Goal: Task Accomplishment & Management: Manage account settings

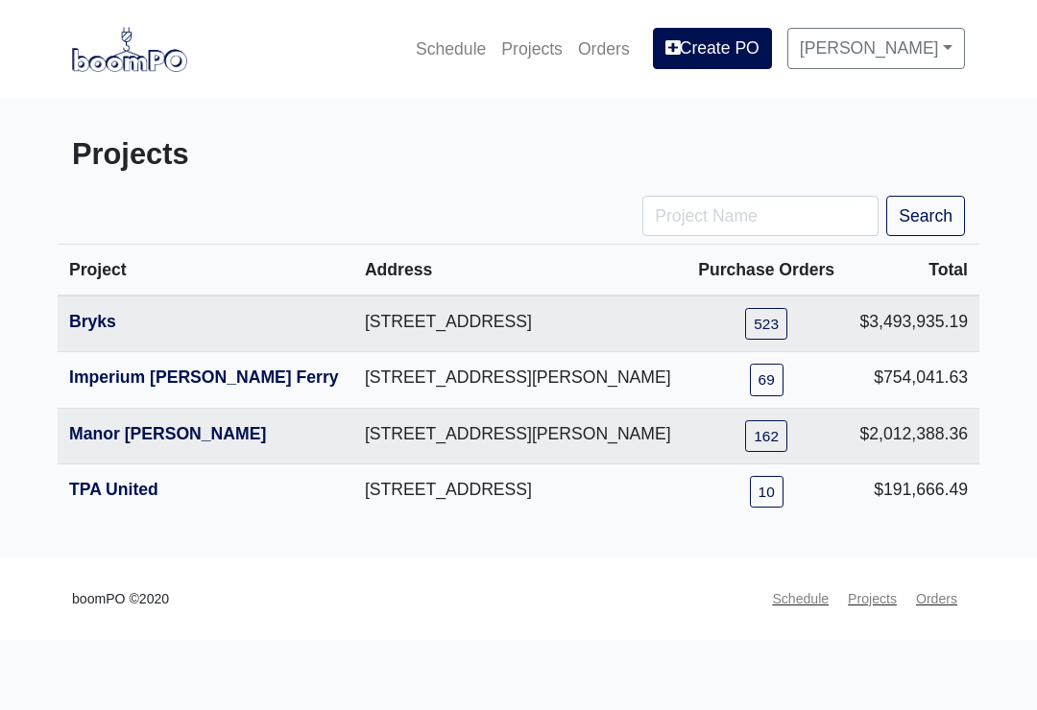
click at [85, 331] on link "Bryks" at bounding box center [92, 321] width 47 height 19
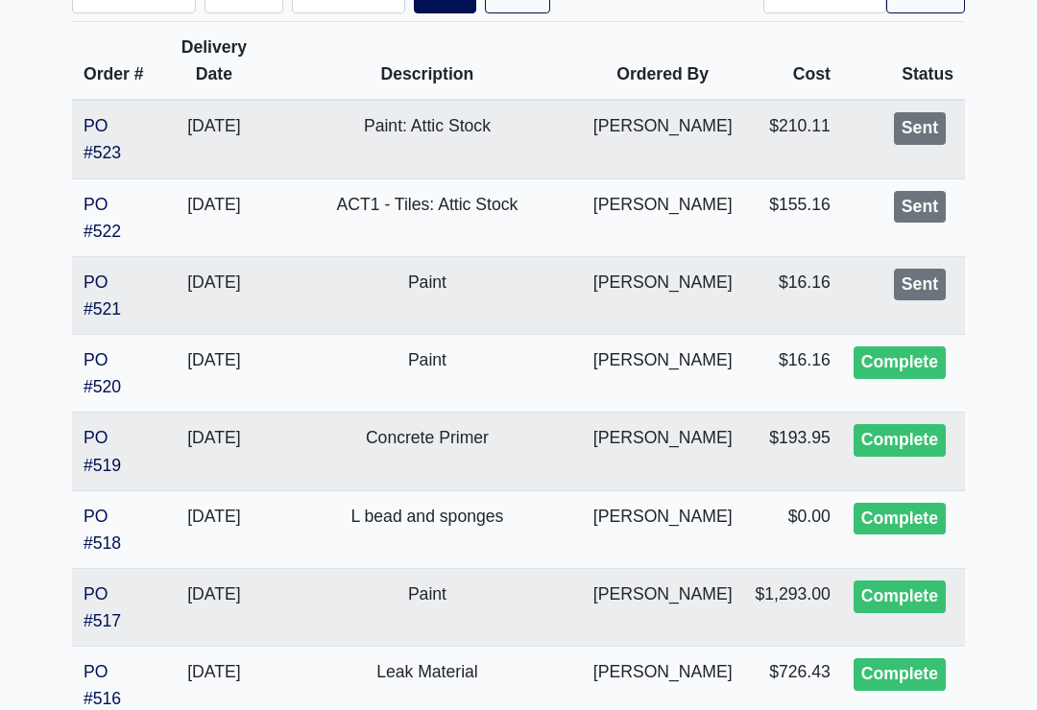
scroll to position [424, 0]
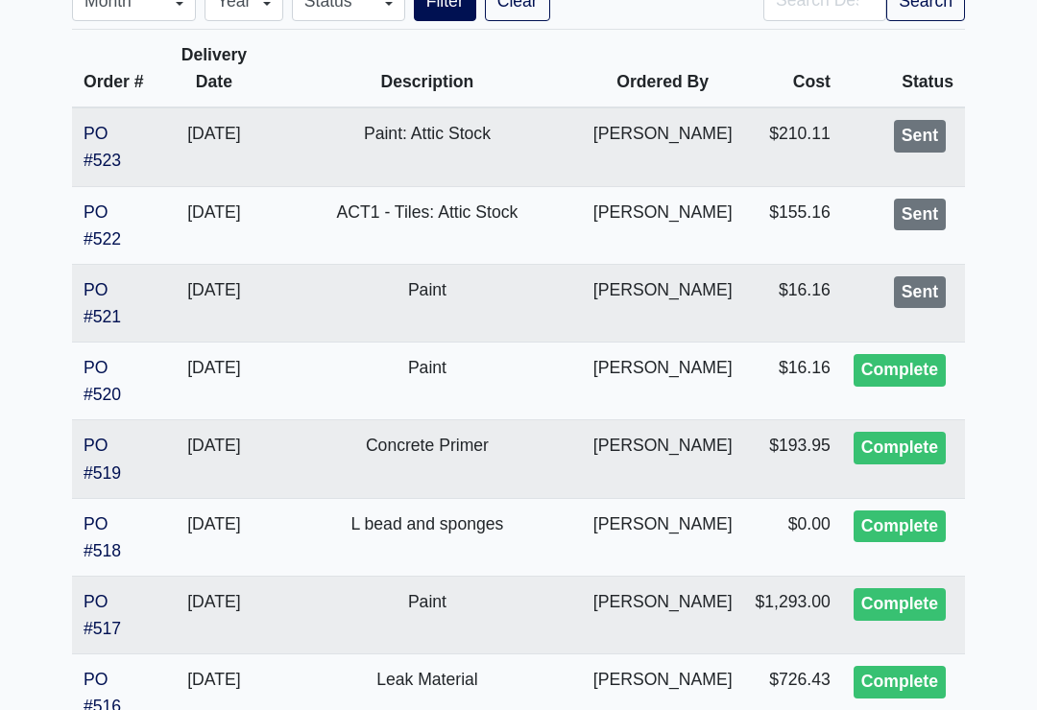
click at [100, 296] on link "PO #521" at bounding box center [102, 304] width 37 height 46
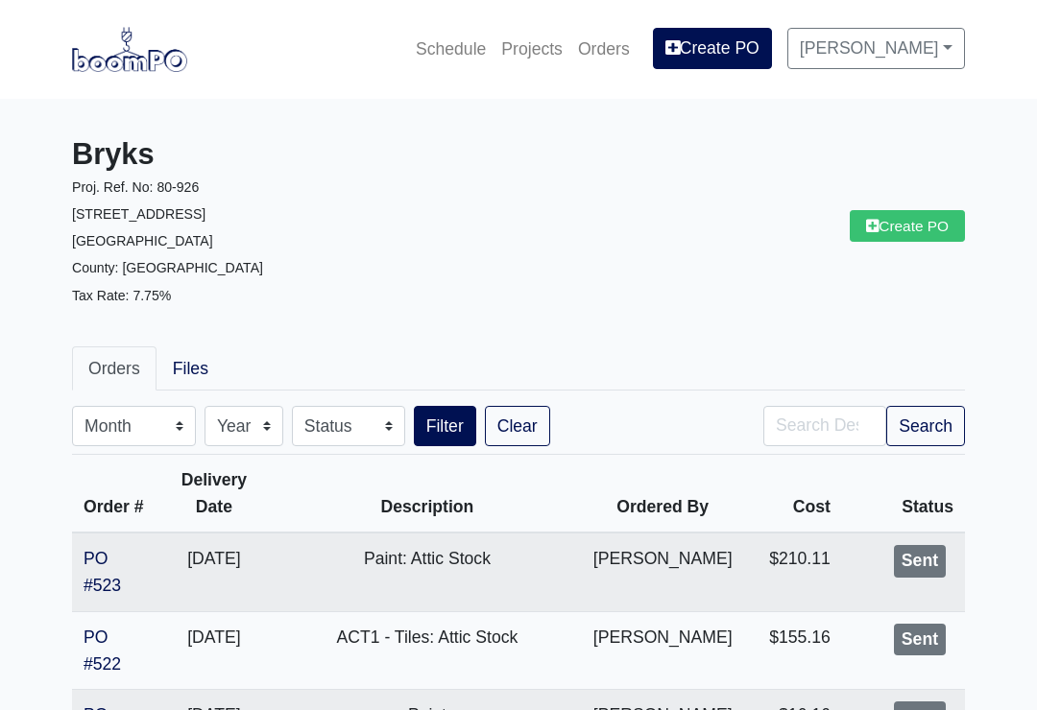
scroll to position [425, 0]
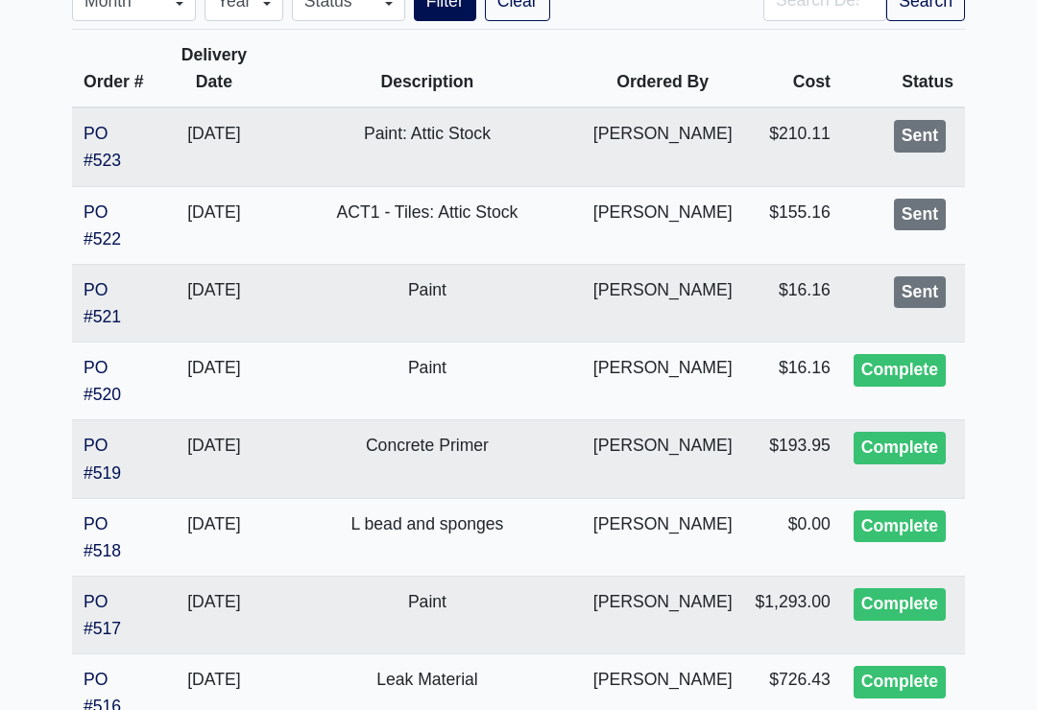
click at [107, 211] on link "PO #522" at bounding box center [102, 226] width 37 height 46
click at [107, 137] on link "PO #523" at bounding box center [102, 147] width 37 height 46
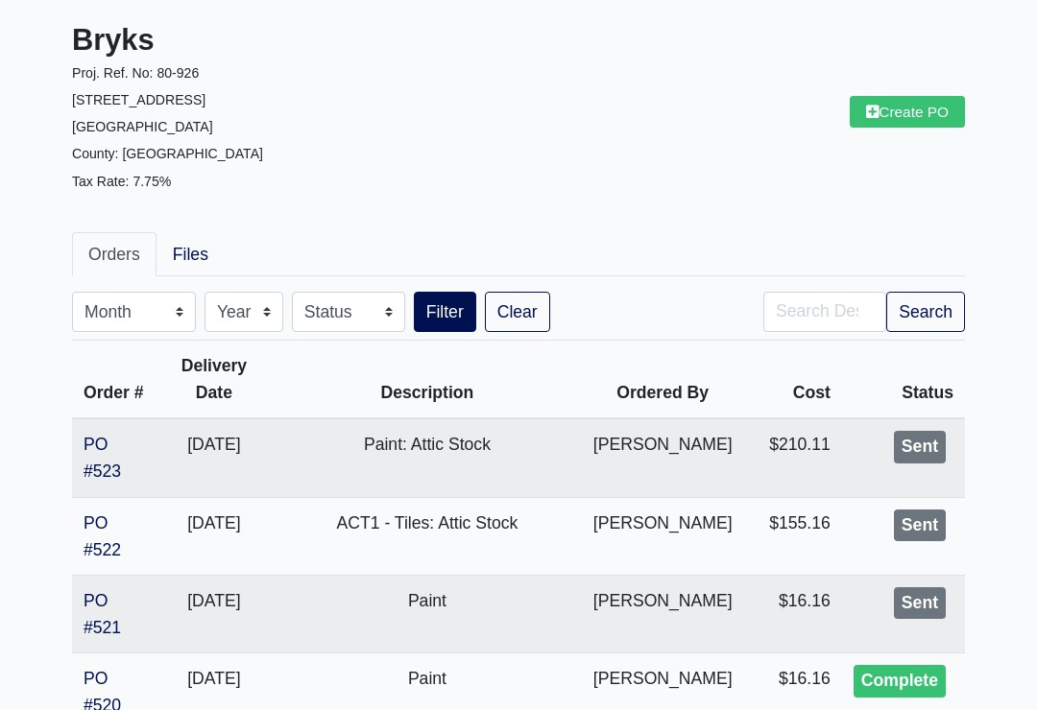
scroll to position [0, 0]
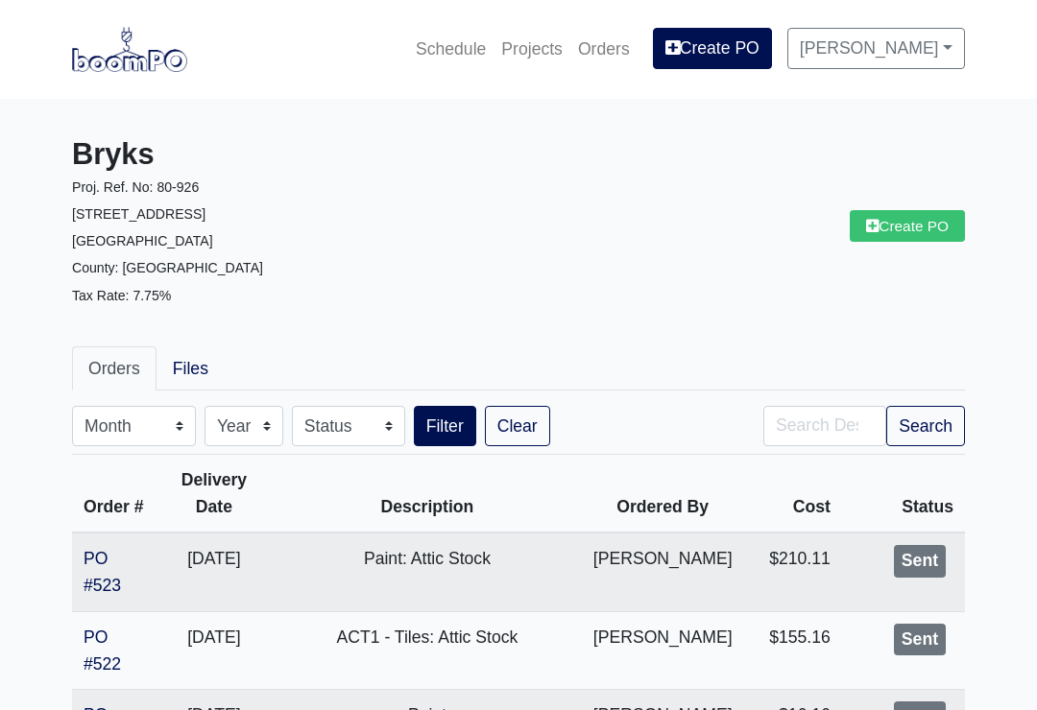
click at [127, 46] on img at bounding box center [129, 49] width 115 height 44
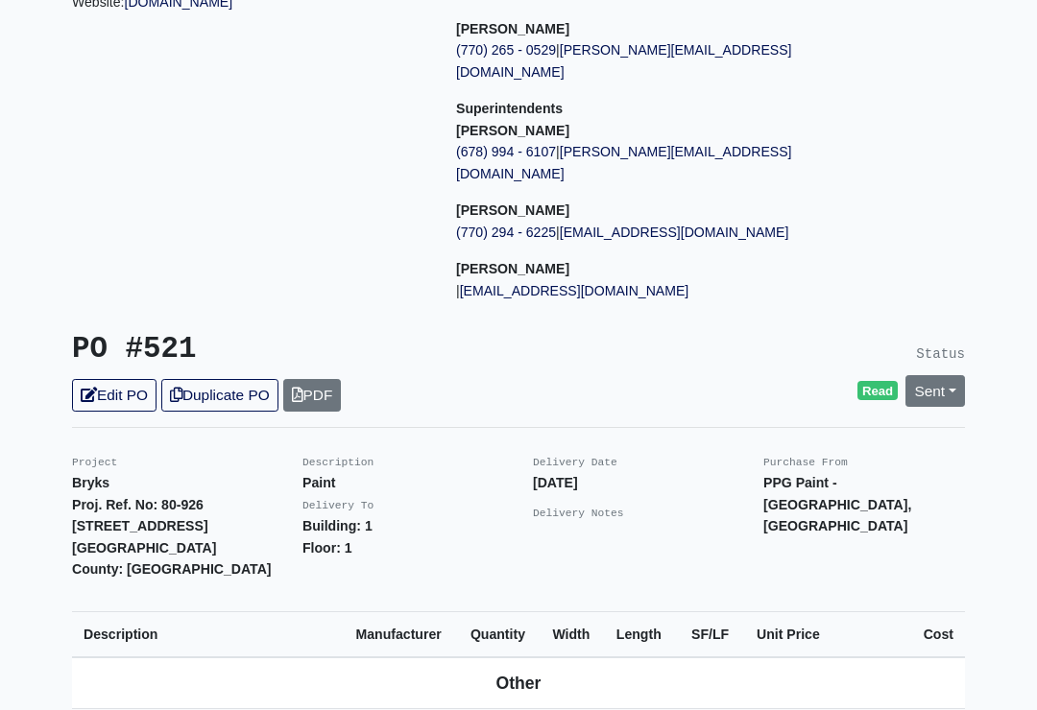
click at [950, 376] on link "Sent" at bounding box center [935, 392] width 60 height 32
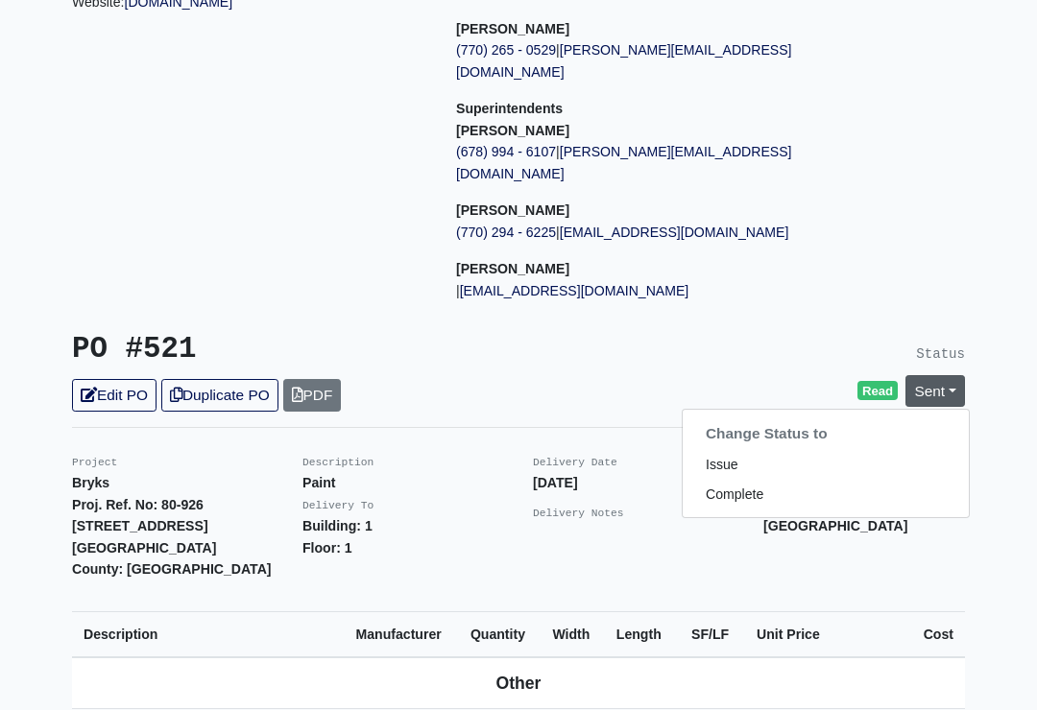
click at [746, 480] on link "Complete" at bounding box center [826, 495] width 286 height 30
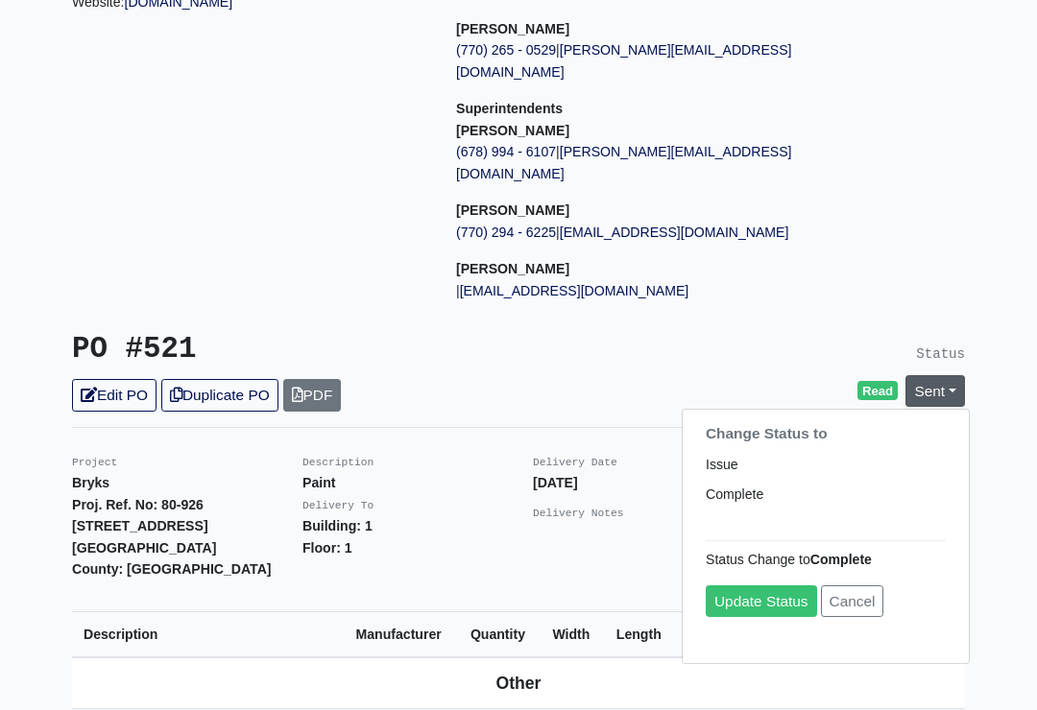
click at [762, 586] on link "Update Status" at bounding box center [761, 602] width 111 height 32
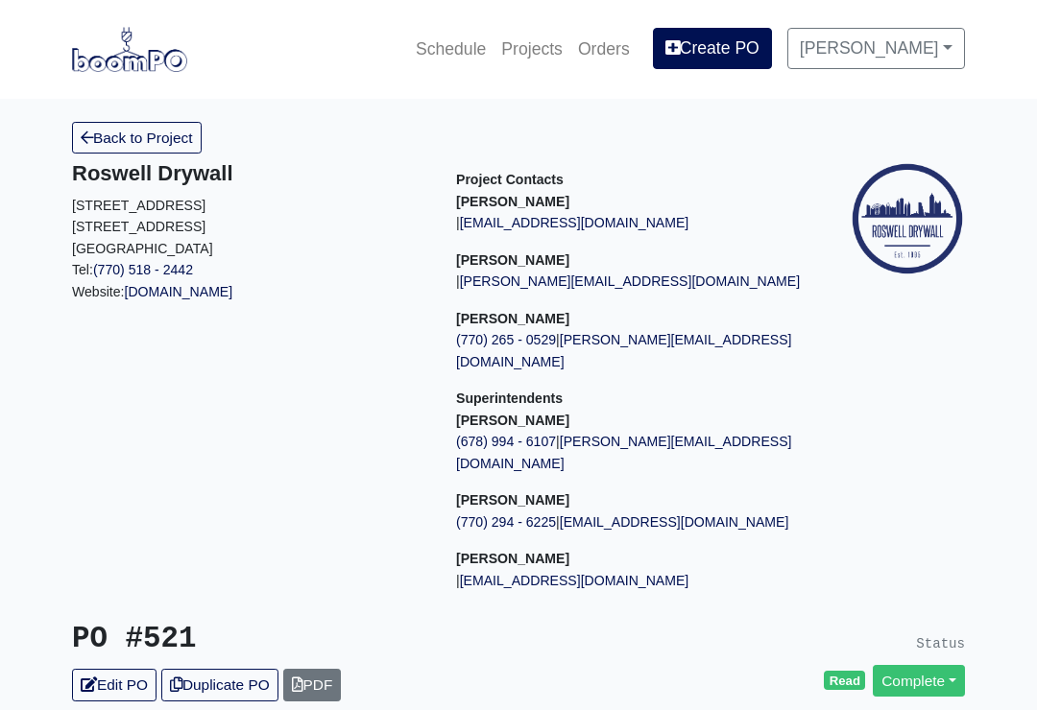
scroll to position [320, 0]
click at [960, 665] on link "Sent" at bounding box center [935, 681] width 60 height 32
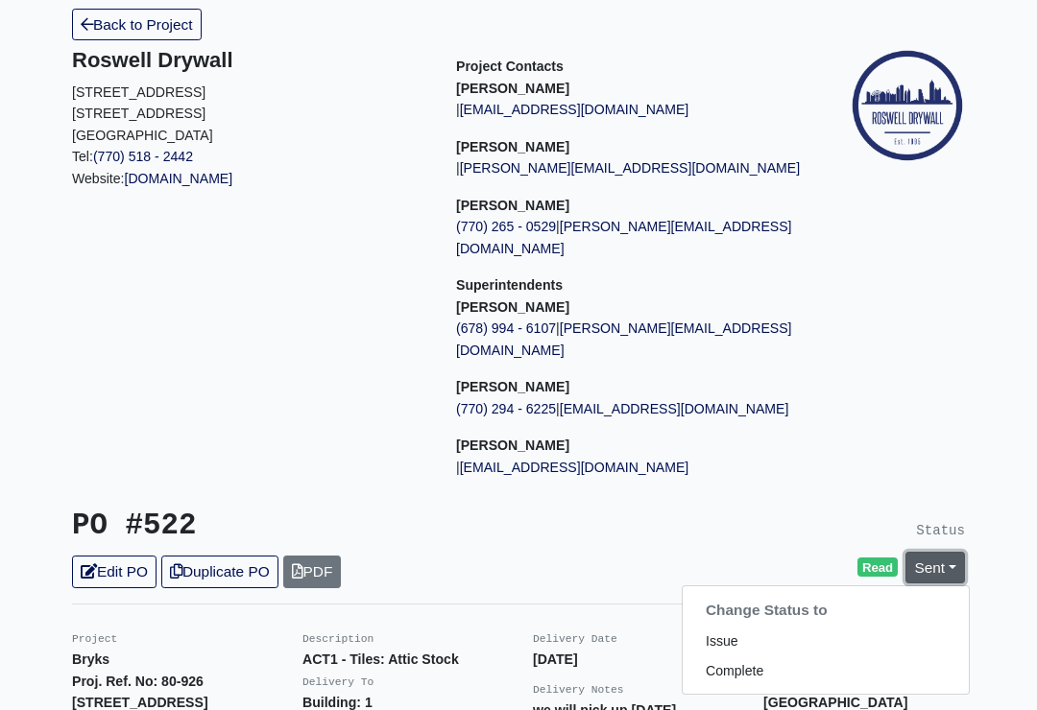
scroll to position [252, 0]
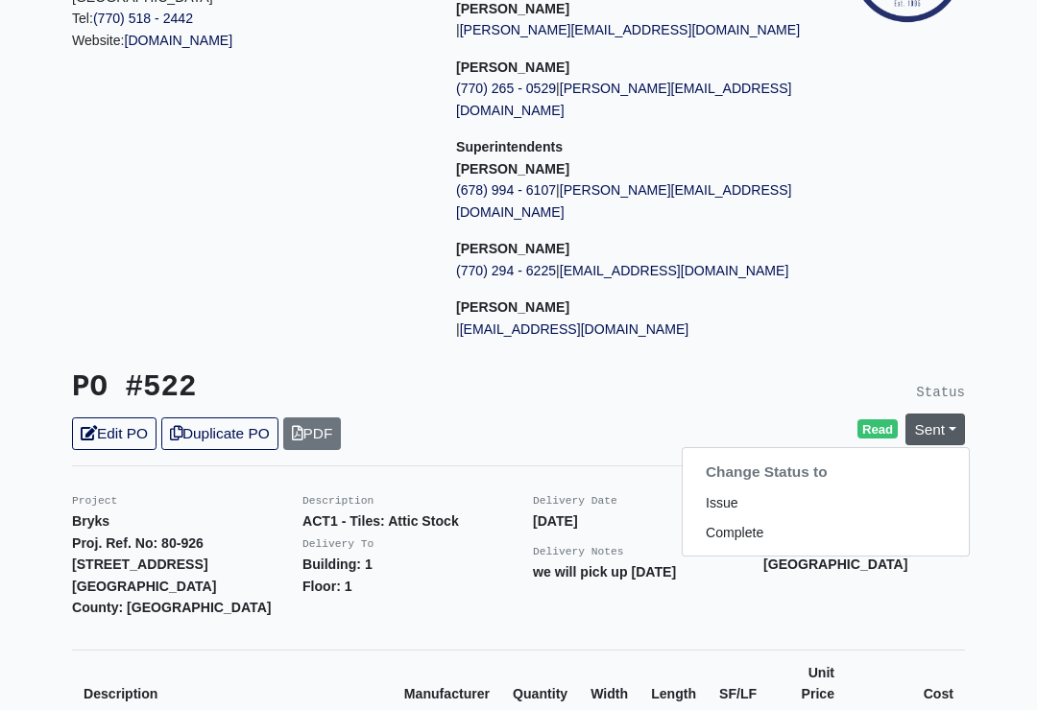
click at [766, 518] on link "Complete" at bounding box center [826, 533] width 286 height 30
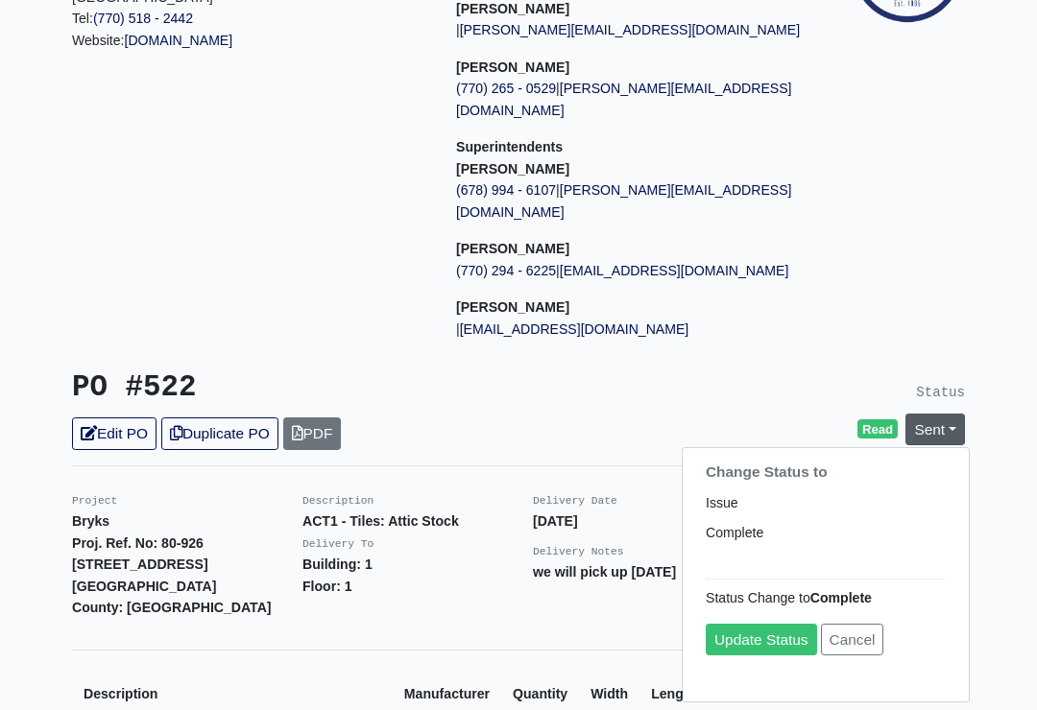
click at [765, 624] on link "Update Status" at bounding box center [761, 640] width 111 height 32
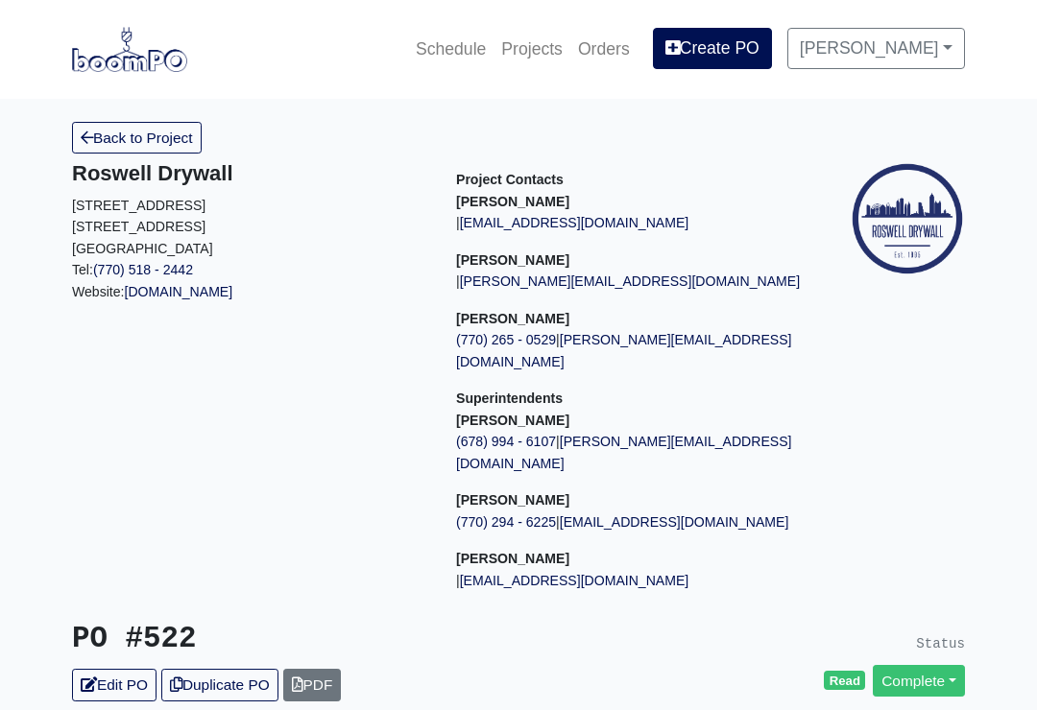
scroll to position [281, 0]
click at [956, 665] on link "Sent" at bounding box center [935, 681] width 60 height 32
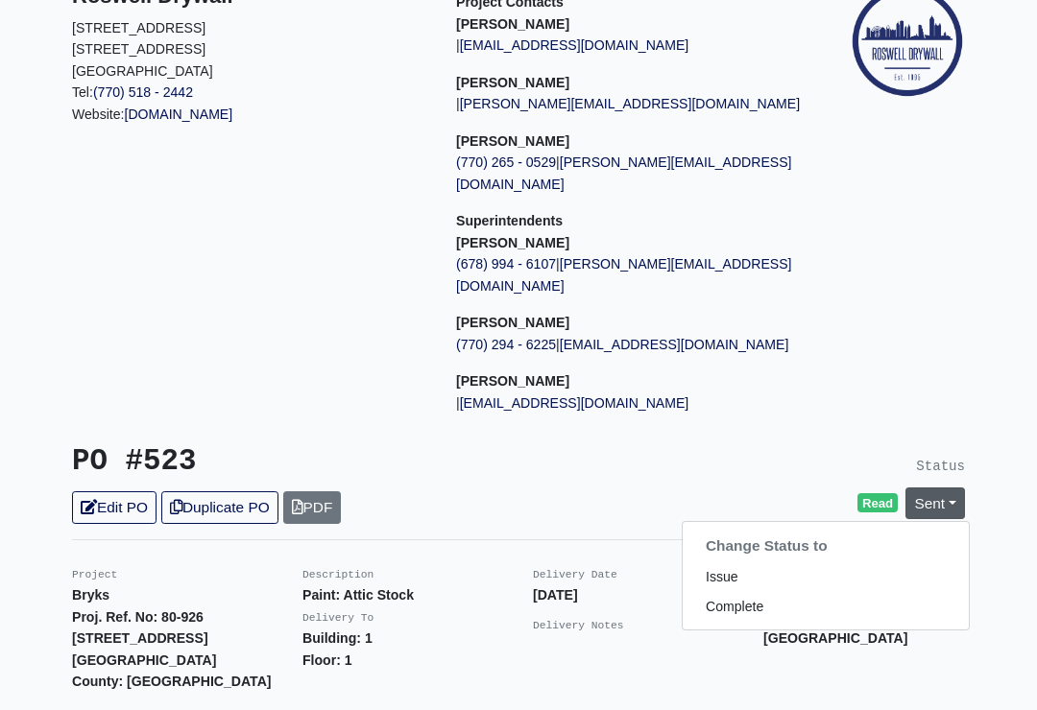
click at [748, 593] on link "Complete" at bounding box center [826, 608] width 286 height 30
click at [768, 698] on link "Update Status" at bounding box center [761, 714] width 111 height 32
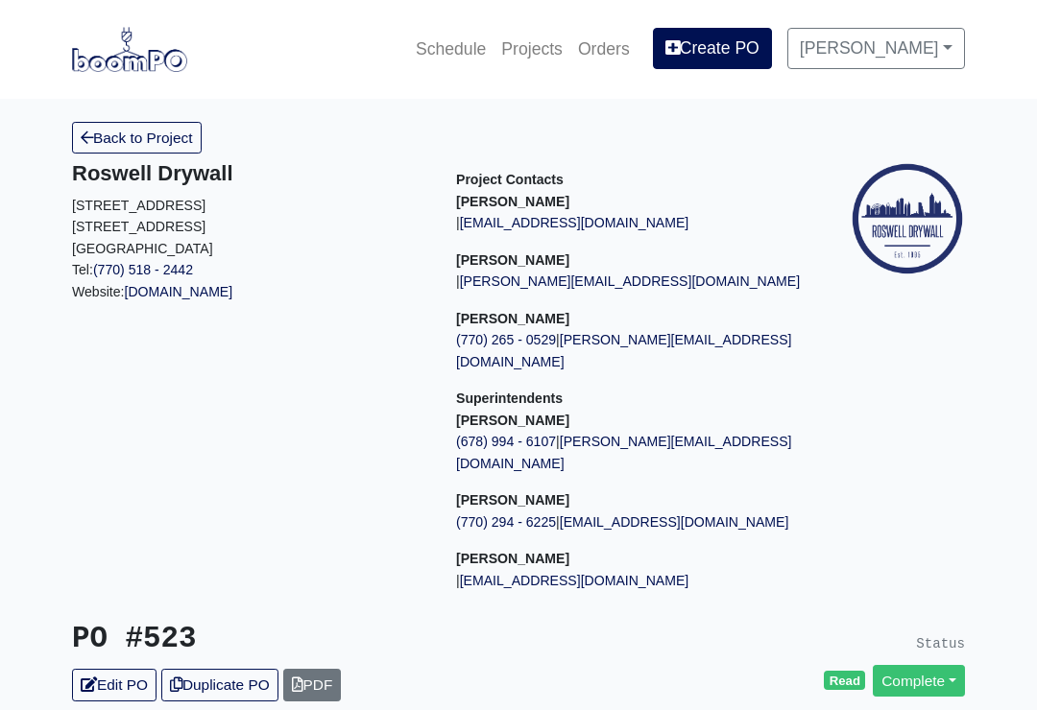
scroll to position [207, 0]
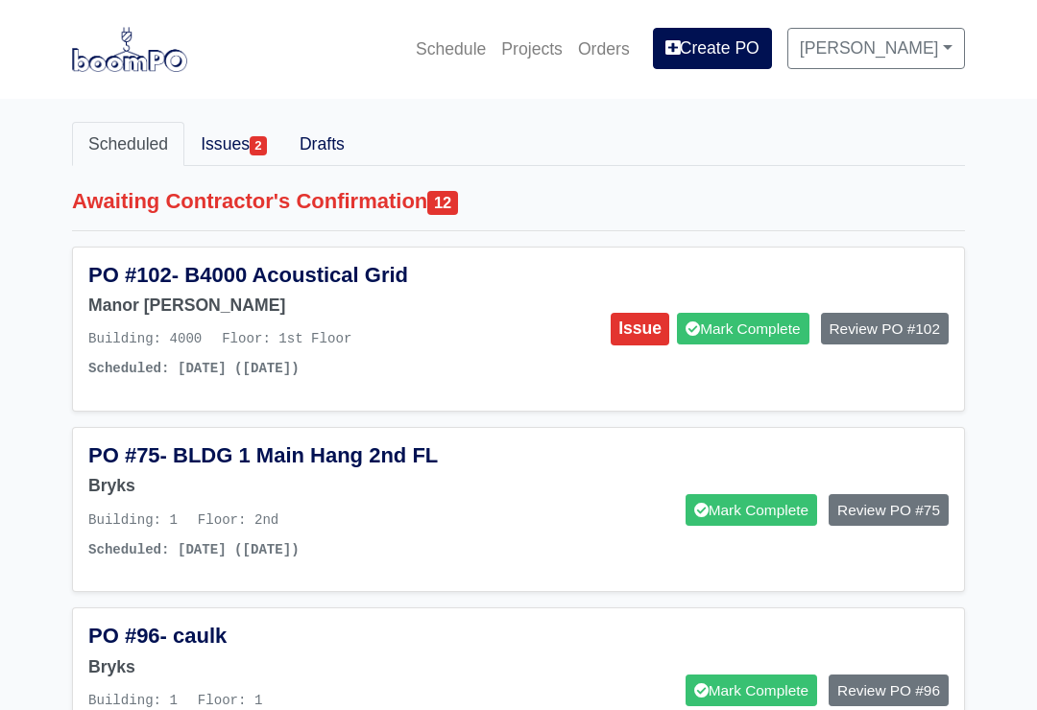
click at [908, 63] on link "[PERSON_NAME]" at bounding box center [876, 48] width 178 height 40
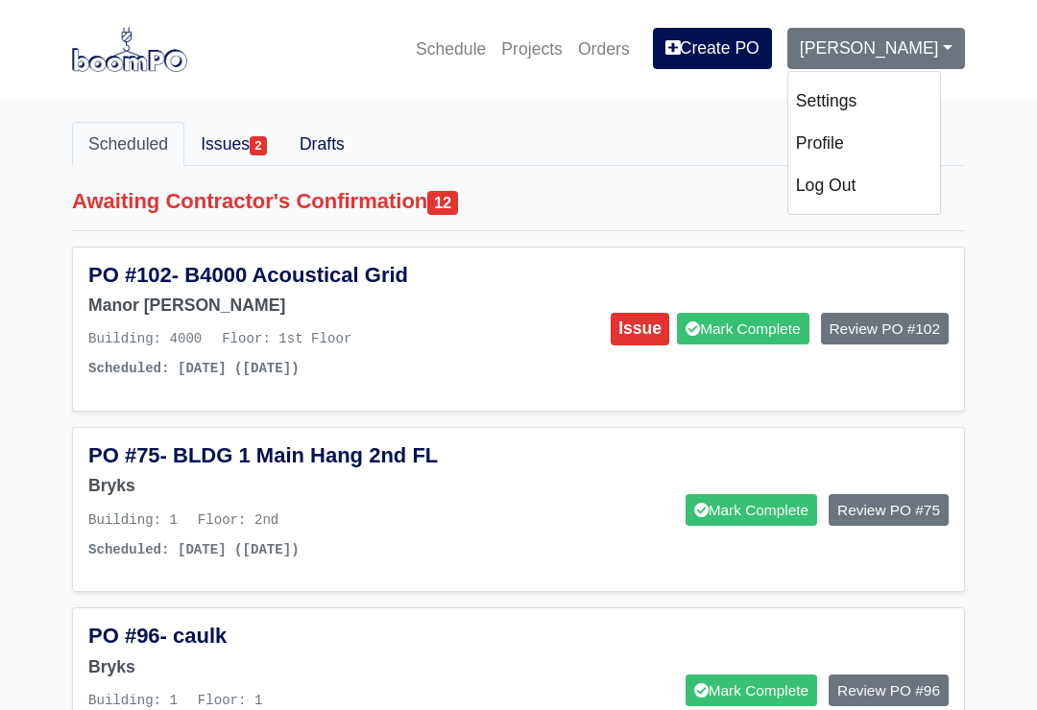
click at [96, 65] on img at bounding box center [129, 49] width 115 height 44
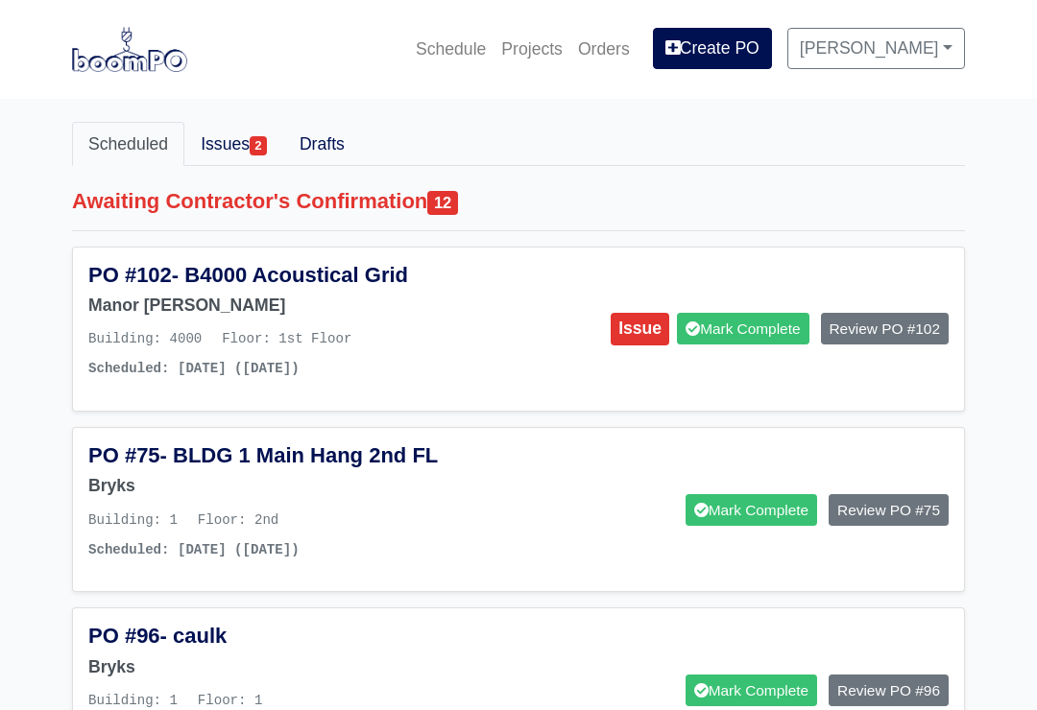
click at [547, 45] on link "Projects" at bounding box center [531, 49] width 77 height 42
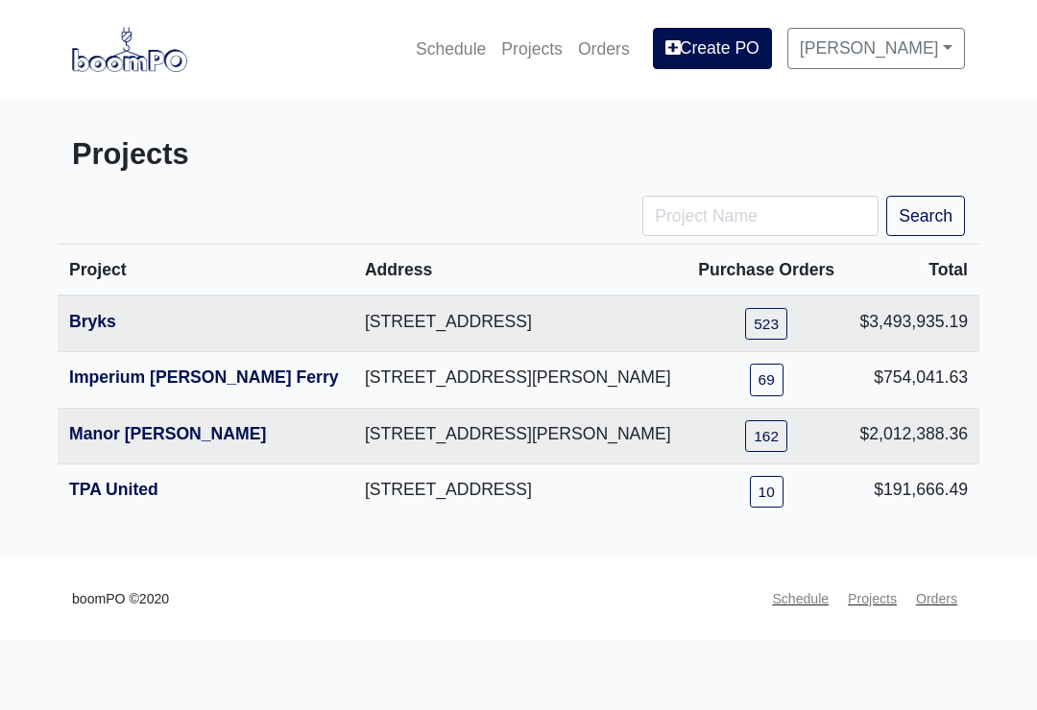
click at [90, 331] on link "Bryks" at bounding box center [92, 321] width 47 height 19
click at [129, 387] on link "Imperium [PERSON_NAME] Ferry" at bounding box center [204, 377] width 270 height 19
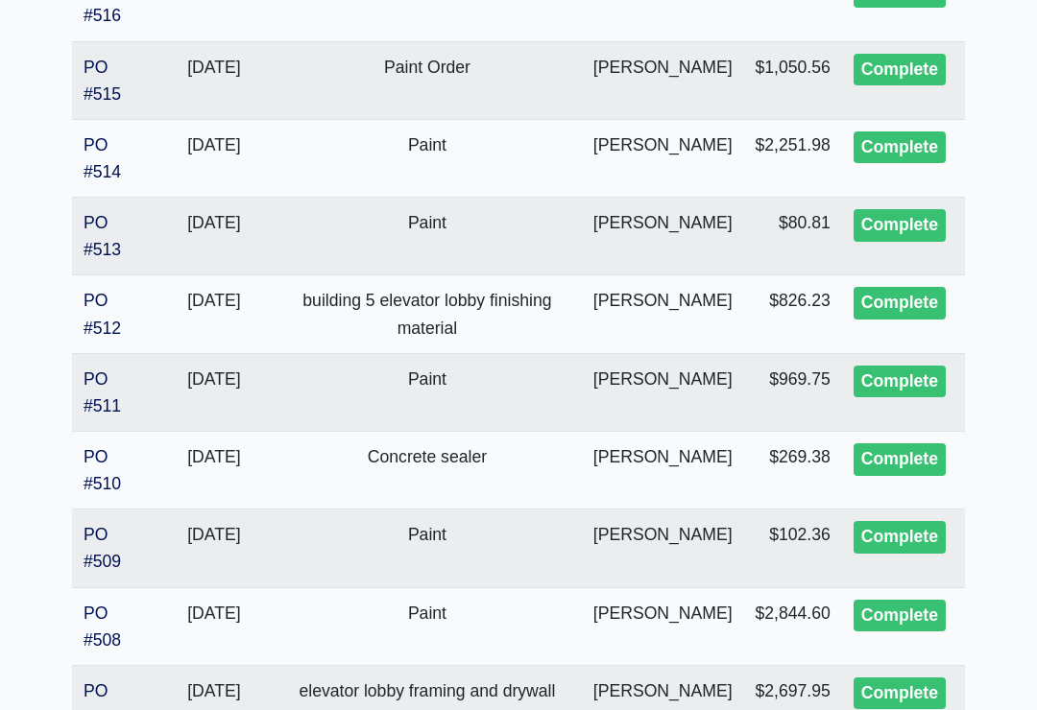
scroll to position [1022, 0]
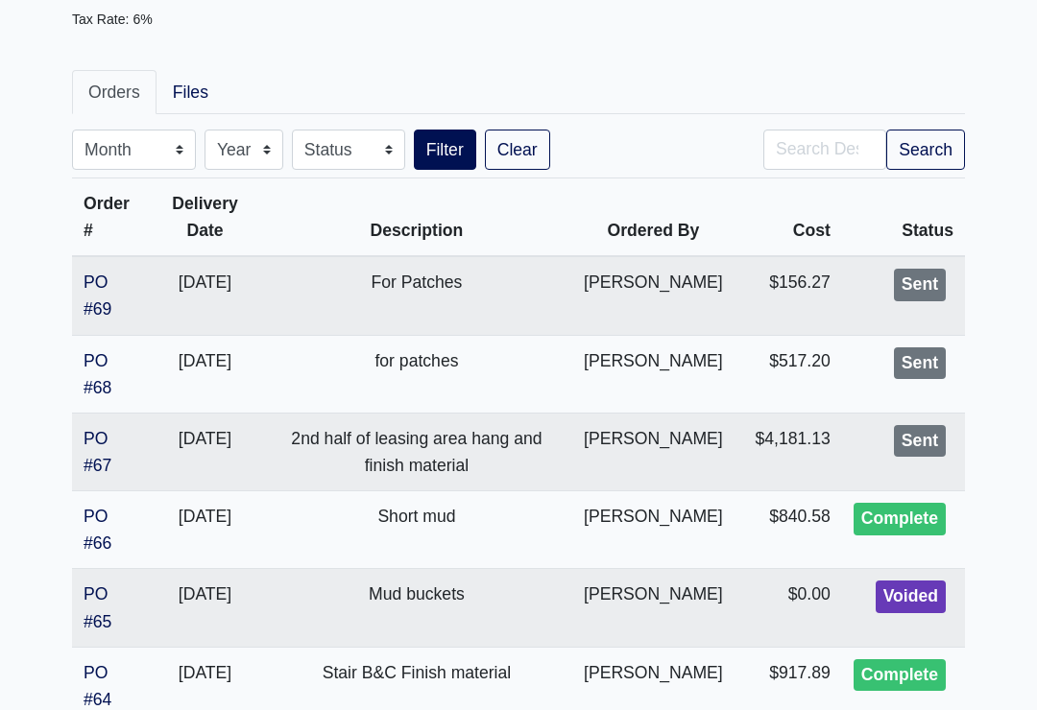
scroll to position [382, 0]
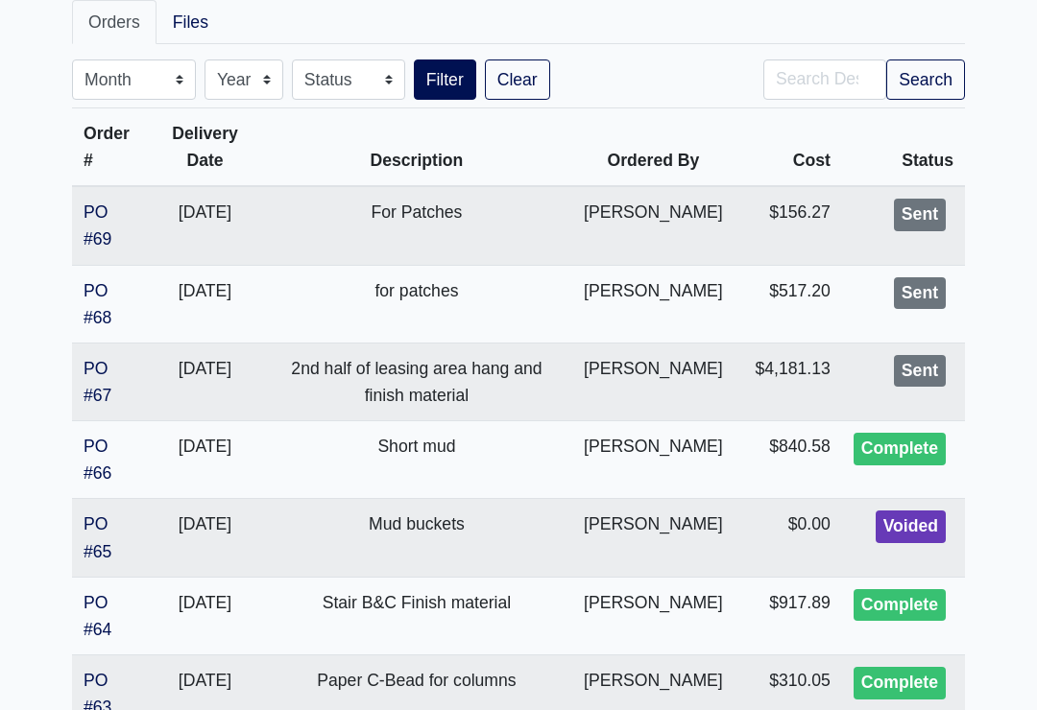
click at [99, 359] on link "PO #67" at bounding box center [98, 382] width 28 height 46
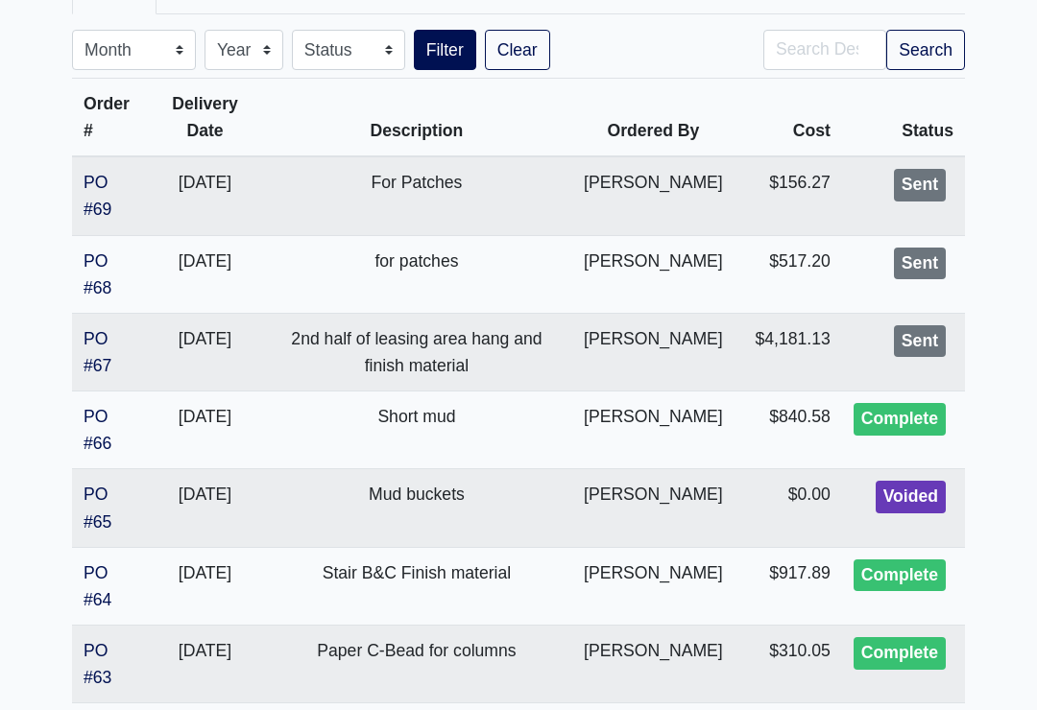
click at [102, 252] on link "PO #68" at bounding box center [98, 275] width 28 height 46
click at [93, 173] on link "PO #69" at bounding box center [98, 196] width 28 height 46
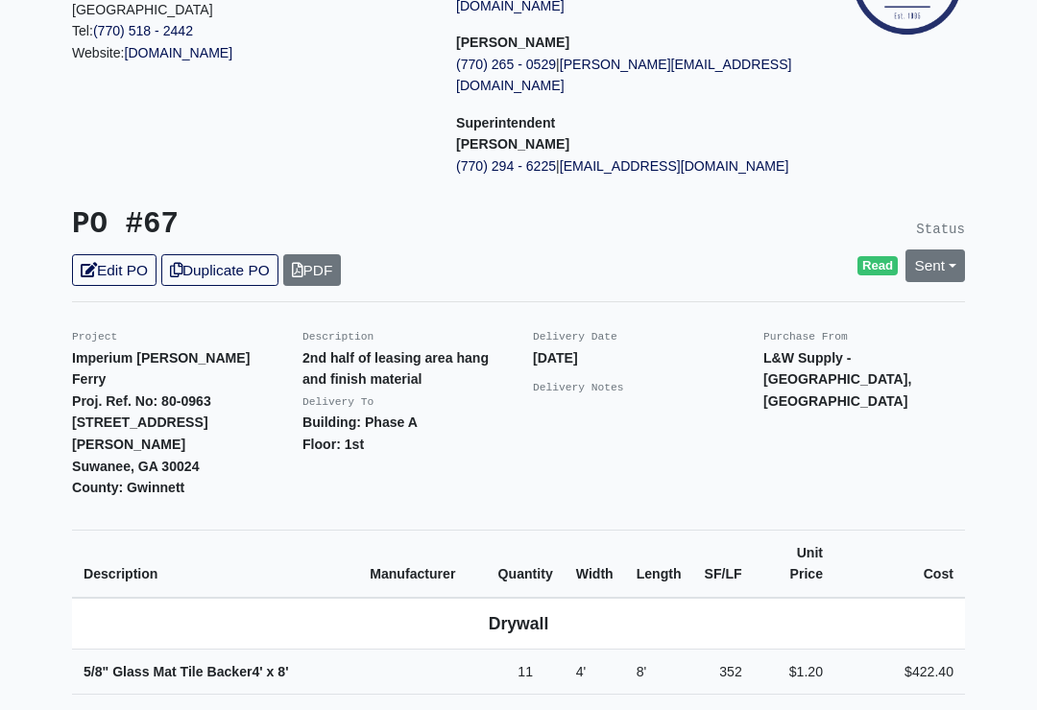
click at [938, 251] on link "Sent" at bounding box center [935, 267] width 60 height 32
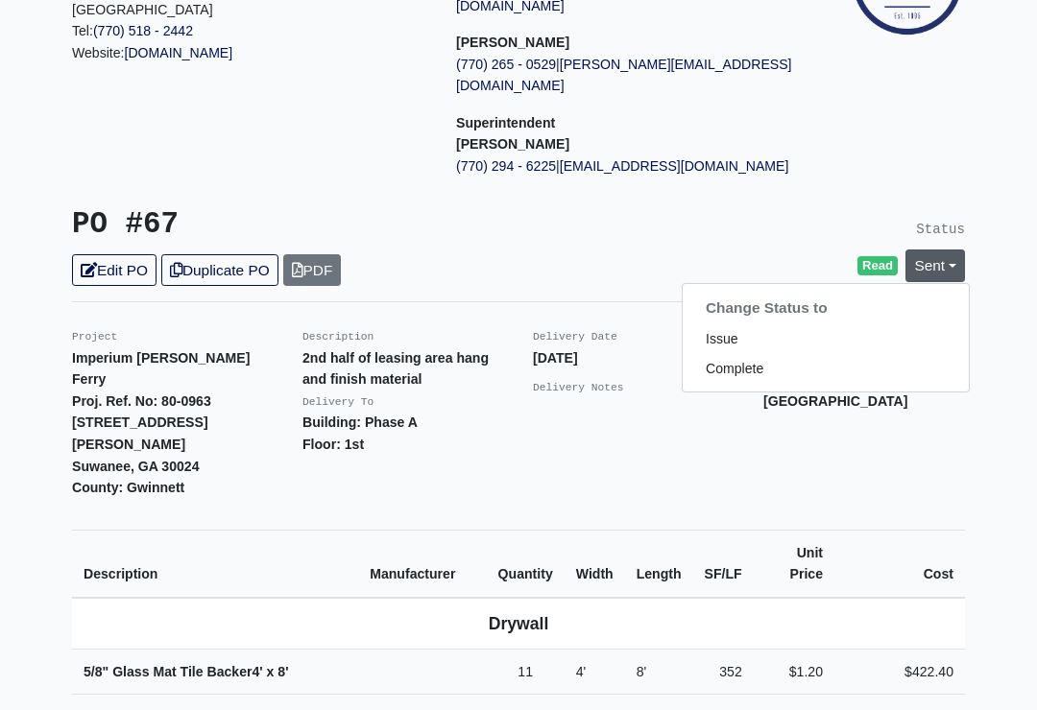
click at [754, 354] on link "Complete" at bounding box center [826, 369] width 286 height 30
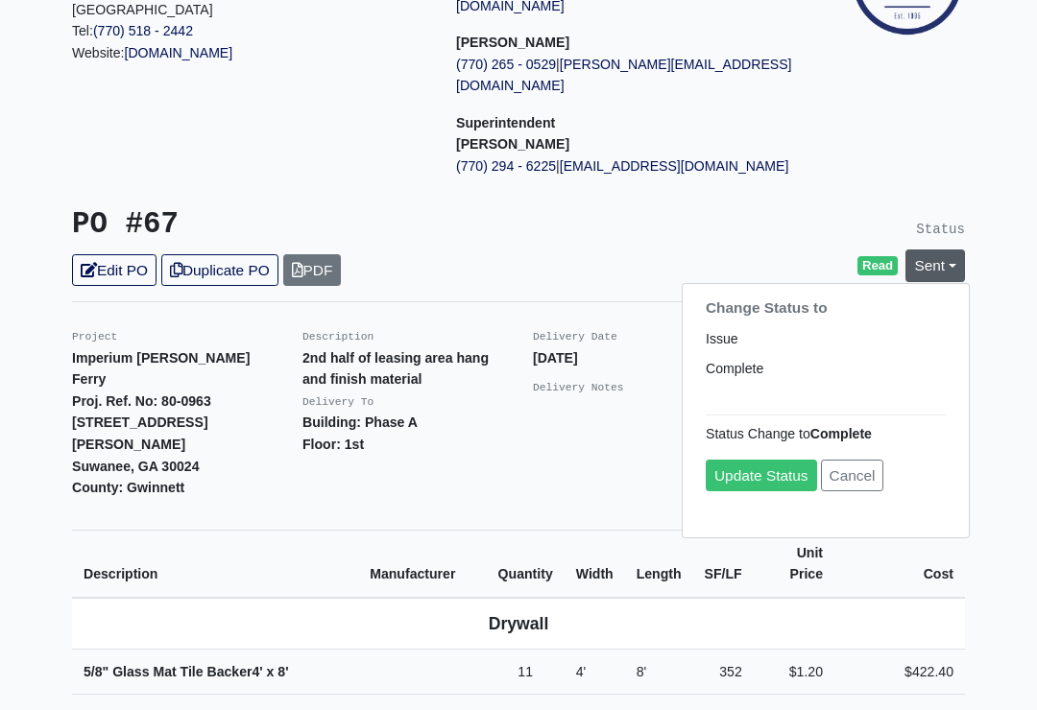
click at [762, 461] on link "Update Status" at bounding box center [761, 477] width 111 height 32
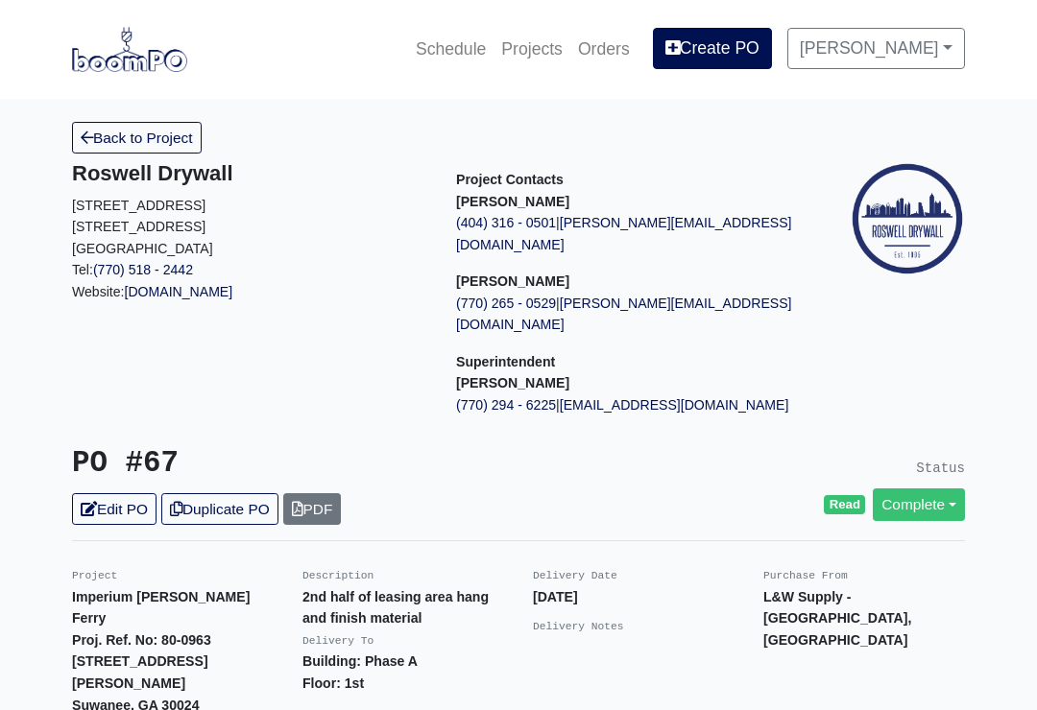
scroll to position [269, 0]
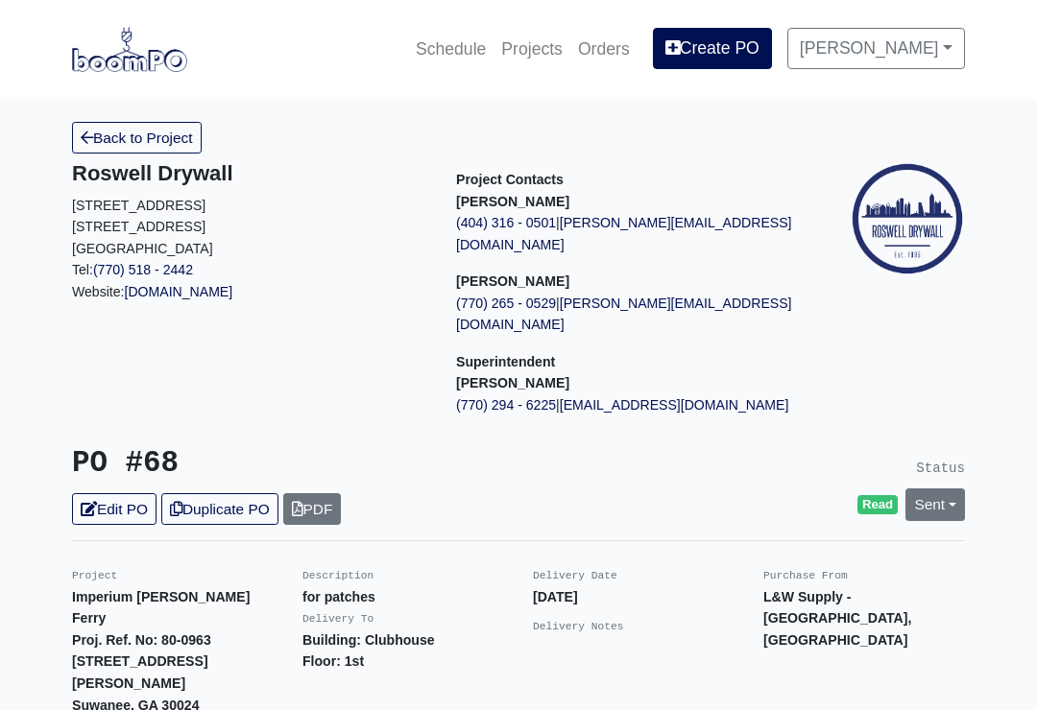
click at [927, 489] on link "Sent" at bounding box center [935, 505] width 60 height 32
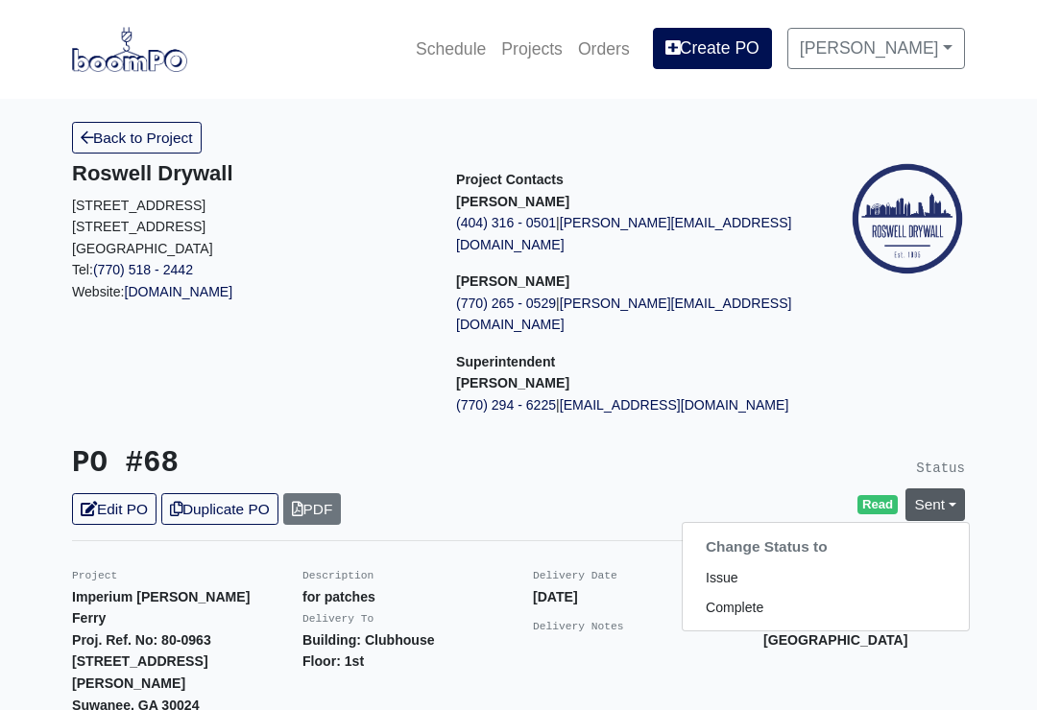
click at [762, 593] on link "Complete" at bounding box center [826, 608] width 286 height 30
click at [769, 700] on link "Update Status" at bounding box center [761, 716] width 111 height 32
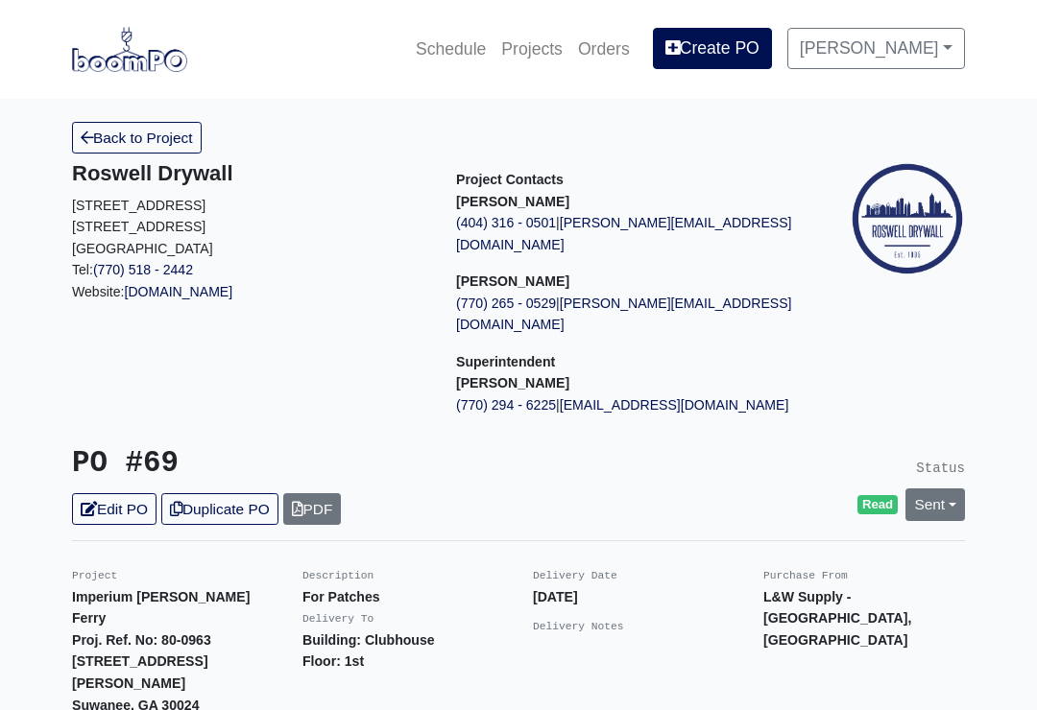
click at [942, 489] on link "Sent" at bounding box center [935, 505] width 60 height 32
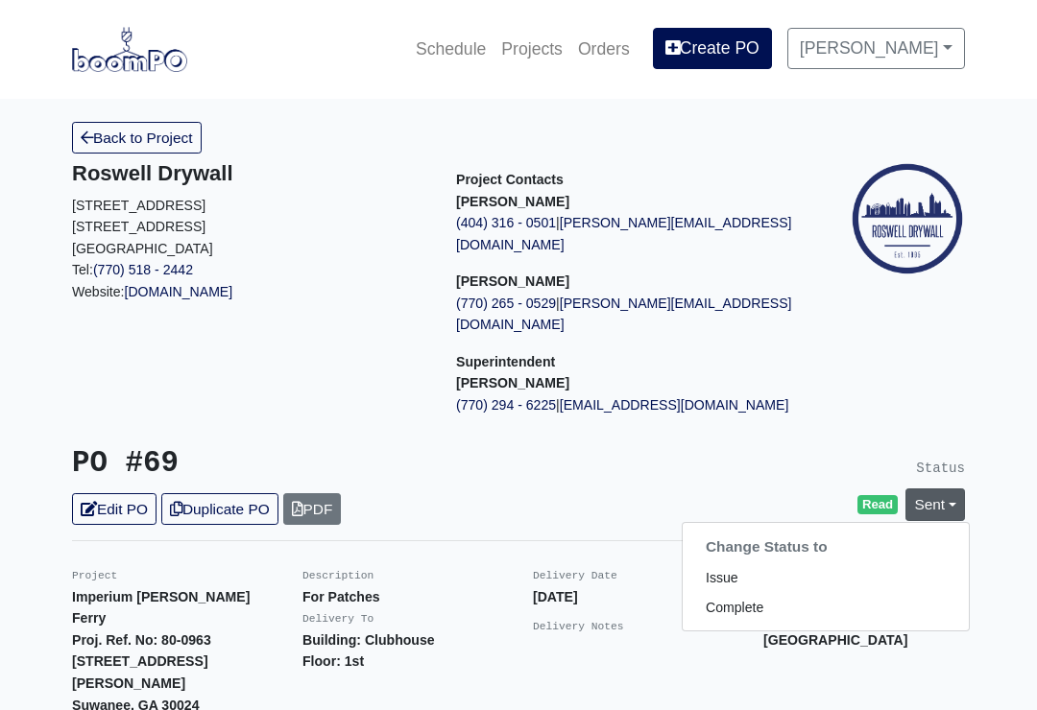
click at [757, 593] on link "Complete" at bounding box center [826, 608] width 286 height 30
click at [765, 700] on link "Update Status" at bounding box center [761, 716] width 111 height 32
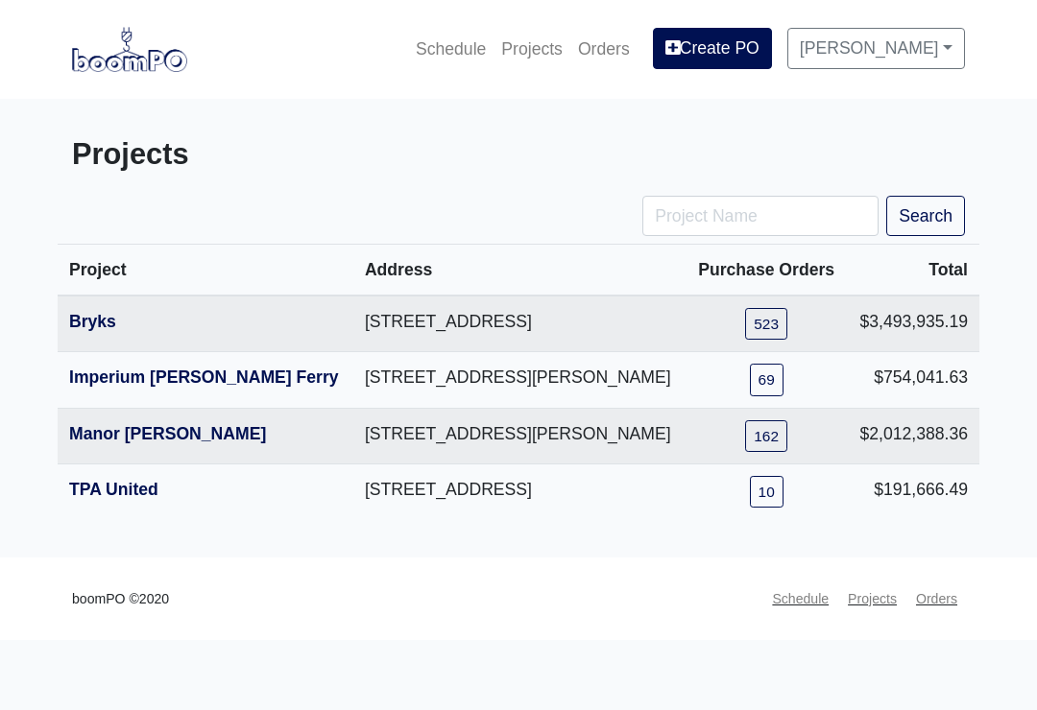
click at [114, 387] on link "Imperium [PERSON_NAME] Ferry" at bounding box center [204, 377] width 270 height 19
click at [118, 444] on link "Manor [PERSON_NAME]" at bounding box center [167, 433] width 197 height 19
